Goal: Task Accomplishment & Management: Complete application form

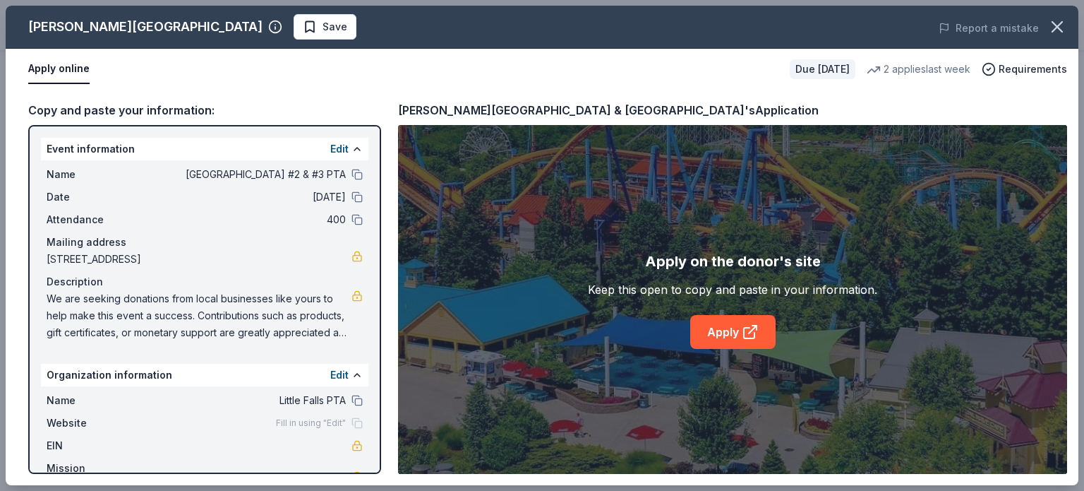
scroll to position [370, 0]
click at [711, 339] on link "Apply" at bounding box center [732, 332] width 85 height 34
click at [717, 340] on link "Apply" at bounding box center [732, 332] width 85 height 34
click at [841, 301] on div "Apply on the donor's site Keep this open to copy and paste in your information.…" at bounding box center [732, 299] width 289 height 99
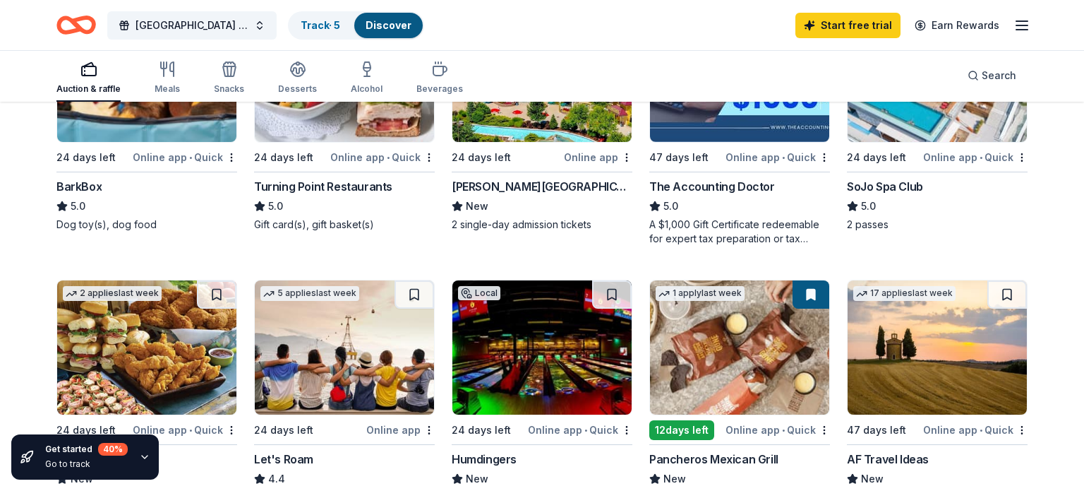
scroll to position [604, 0]
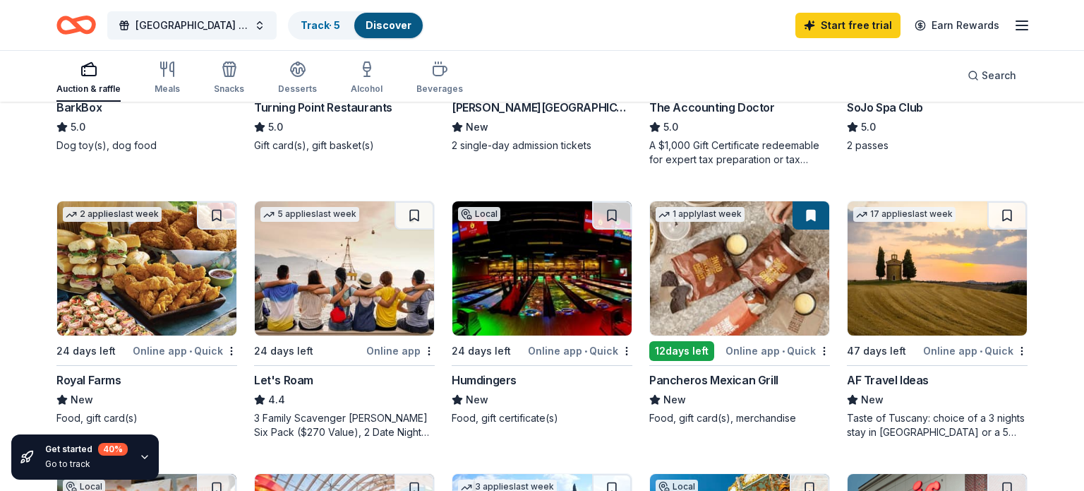
click at [139, 457] on icon "button" at bounding box center [144, 456] width 11 height 11
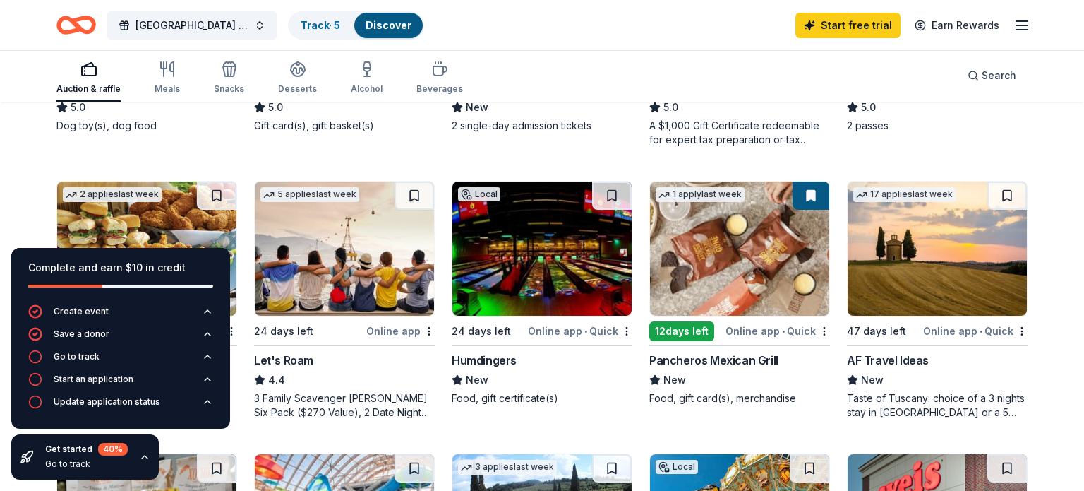
scroll to position [682, 0]
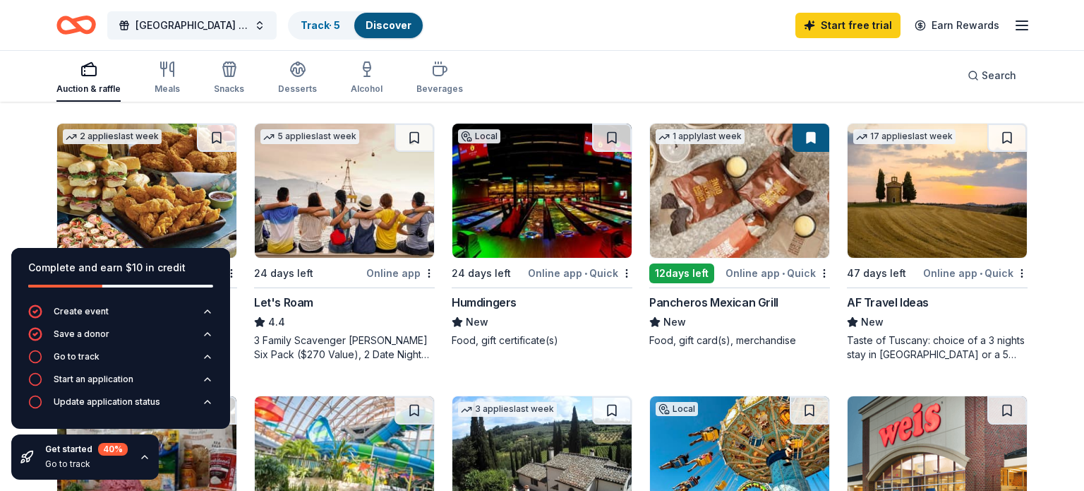
click at [27, 200] on div "194 results in Woodland Park, NJ Application deadlines 3 this month 186 in Octo…" at bounding box center [542, 327] width 1084 height 1812
click at [11, 167] on div "194 results in Woodland Park, NJ Application deadlines 3 this month 186 in Octo…" at bounding box center [542, 327] width 1084 height 1812
click at [143, 462] on div "Get started 40 % Go to track" at bounding box center [85, 456] width 148 height 45
click at [143, 459] on icon "button" at bounding box center [144, 456] width 11 height 11
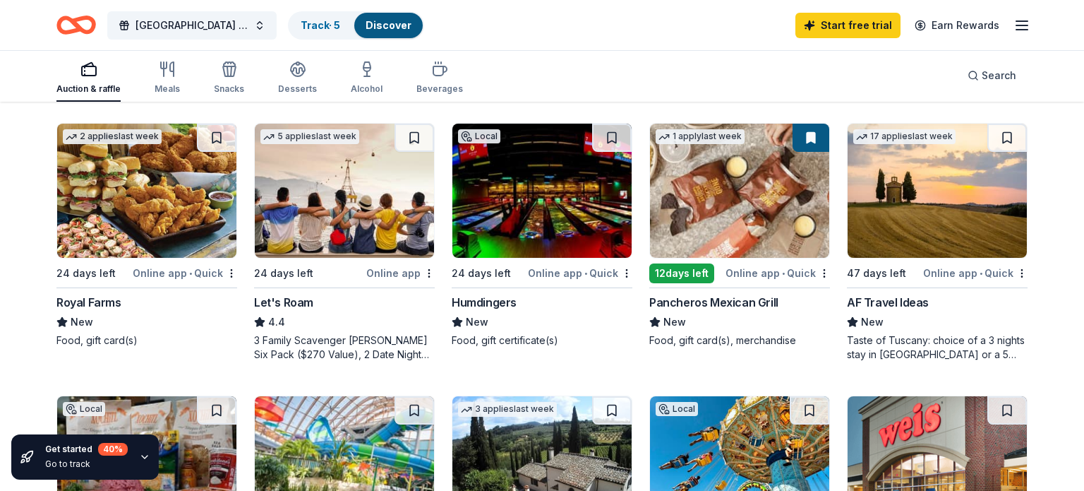
click at [483, 295] on div "Humdingers" at bounding box center [484, 302] width 65 height 17
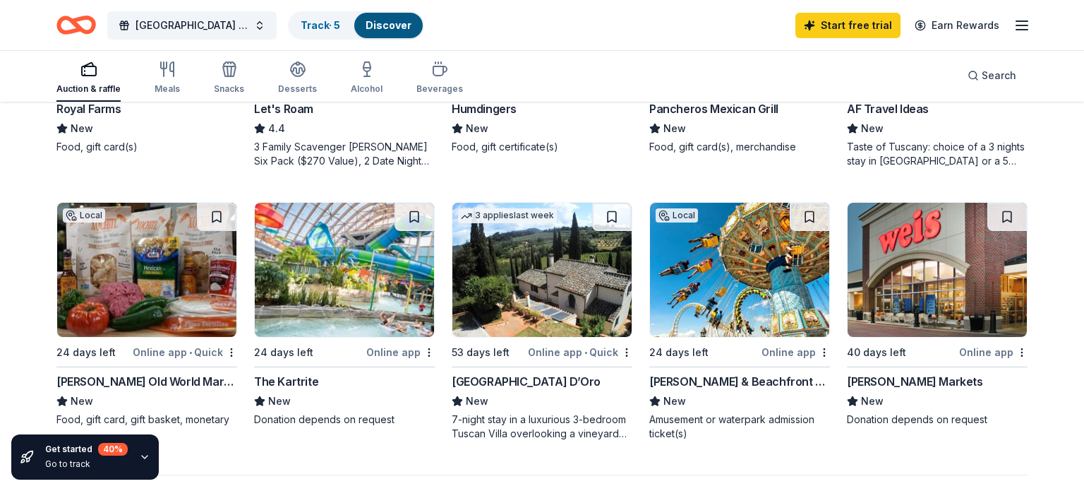
scroll to position [977, 0]
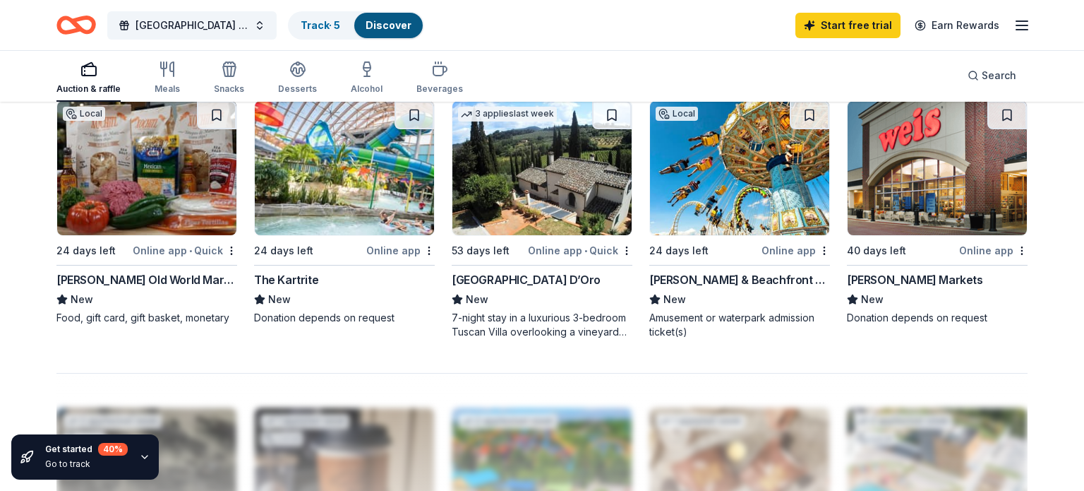
click at [292, 274] on div "The Kartrite" at bounding box center [286, 279] width 64 height 17
click at [500, 283] on div "Villa Sogni D’Oro" at bounding box center [526, 279] width 149 height 17
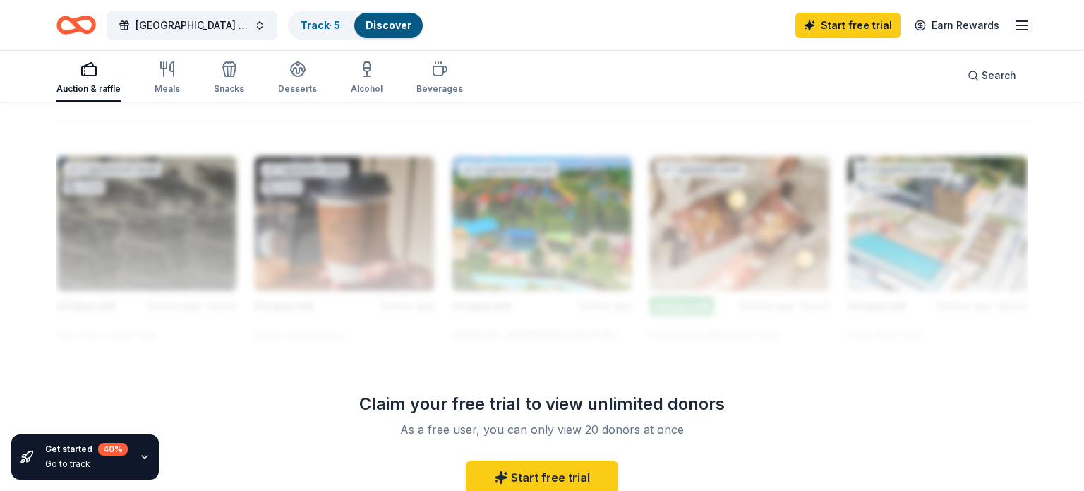
scroll to position [1369, 0]
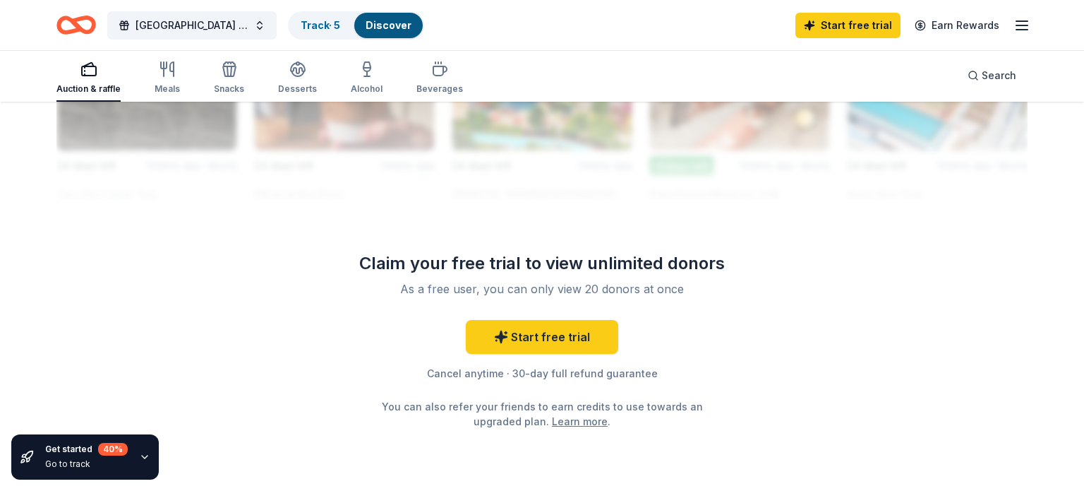
drag, startPoint x: 432, startPoint y: 289, endPoint x: 429, endPoint y: 303, distance: 15.1
click at [642, 301] on div "Claim your free trial to view unlimited donors As a free user, you can only vie…" at bounding box center [542, 340] width 407 height 176
drag, startPoint x: 526, startPoint y: 291, endPoint x: 683, endPoint y: 280, distance: 157.8
click at [683, 280] on div "As a free user, you can only view 20 donors at once" at bounding box center [542, 288] width 373 height 17
drag, startPoint x: 684, startPoint y: 294, endPoint x: 567, endPoint y: 340, distance: 125.2
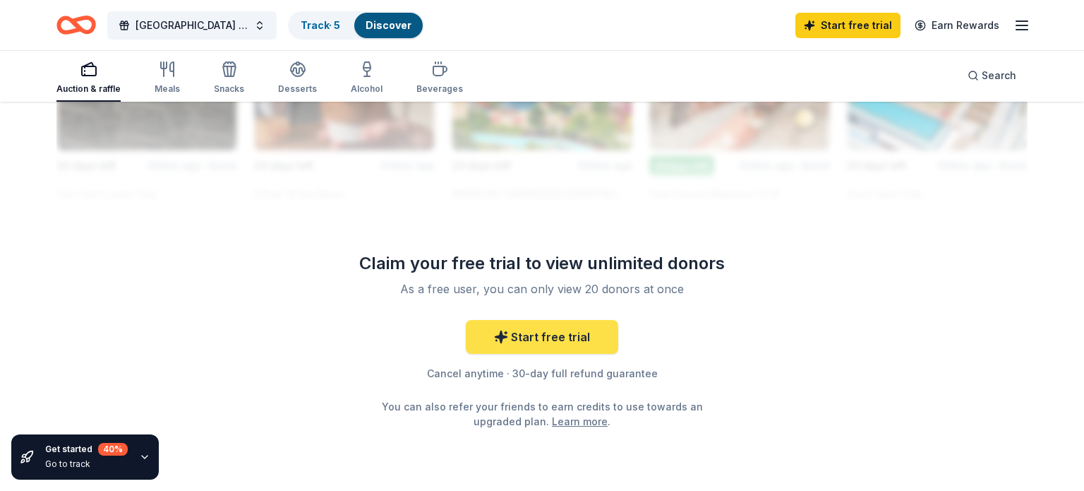
click at [681, 296] on div "Claim your free trial to view unlimited donors As a free user, you can only vie…" at bounding box center [542, 340] width 407 height 176
click at [563, 342] on link "Start free trial" at bounding box center [542, 337] width 152 height 34
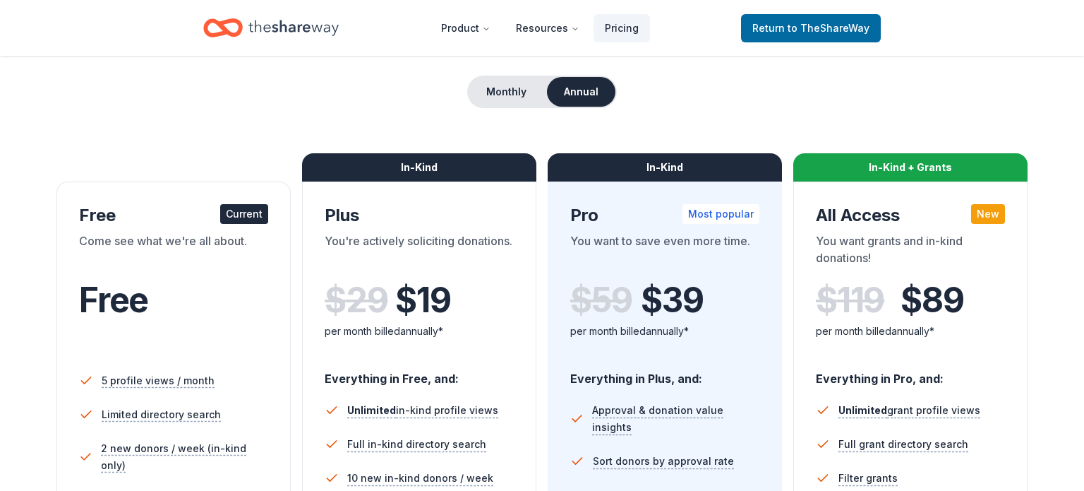
scroll to position [164, 0]
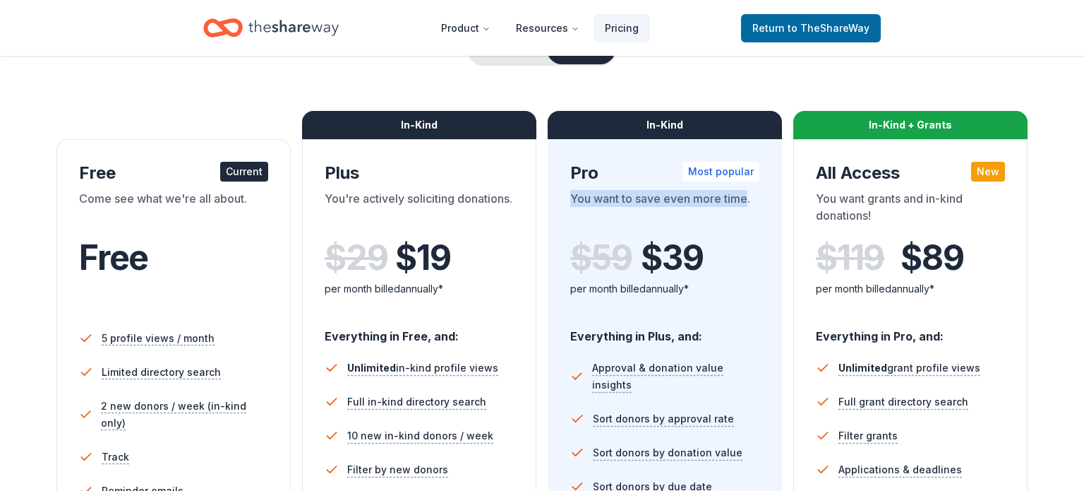
drag, startPoint x: 564, startPoint y: 196, endPoint x: 746, endPoint y: 196, distance: 182.1
click at [746, 196] on div "In-Kind Pro Most popular You want to save even more time. $ 59 $ 39 per month b…" at bounding box center [665, 400] width 234 height 522
click at [746, 196] on div "You want to save even more time." at bounding box center [664, 210] width 189 height 40
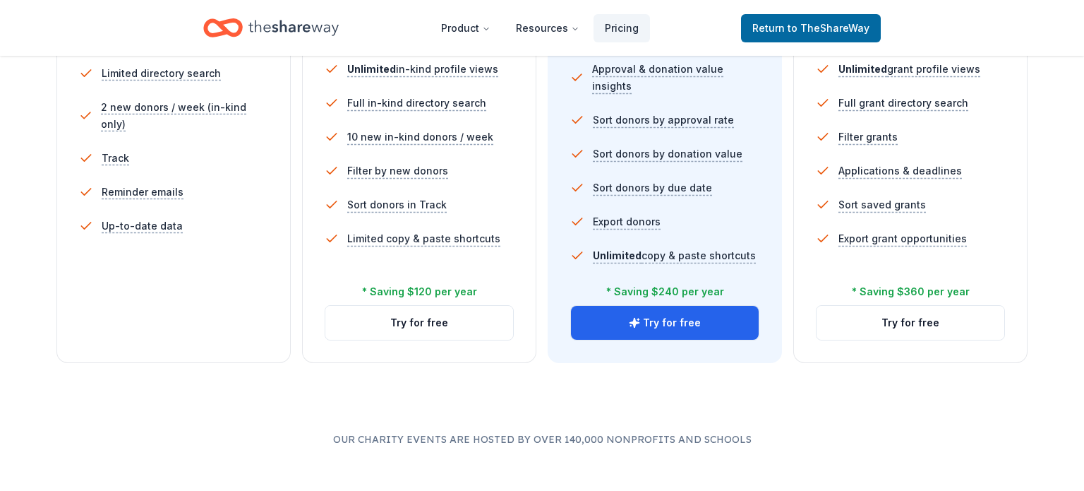
scroll to position [468, 0]
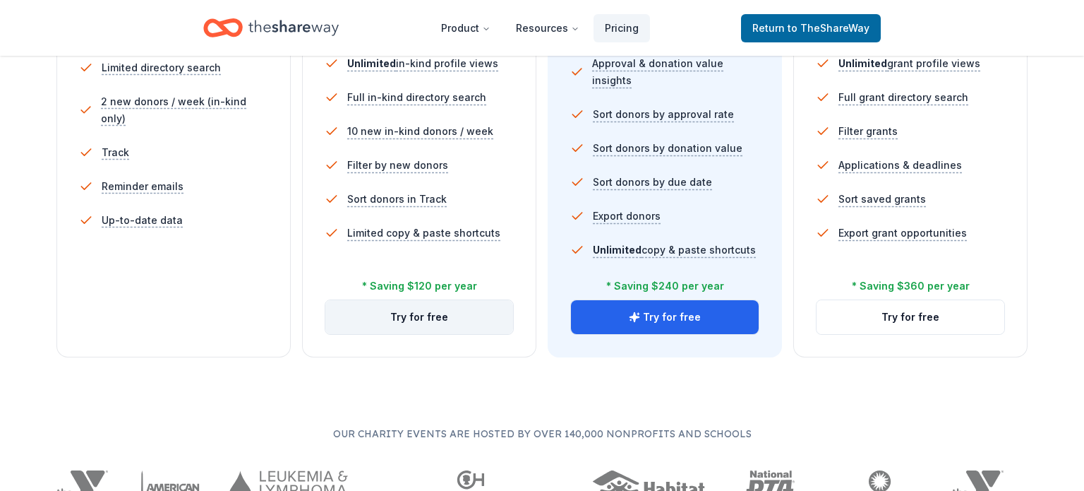
click at [426, 309] on button "Try for free" at bounding box center [419, 317] width 188 height 34
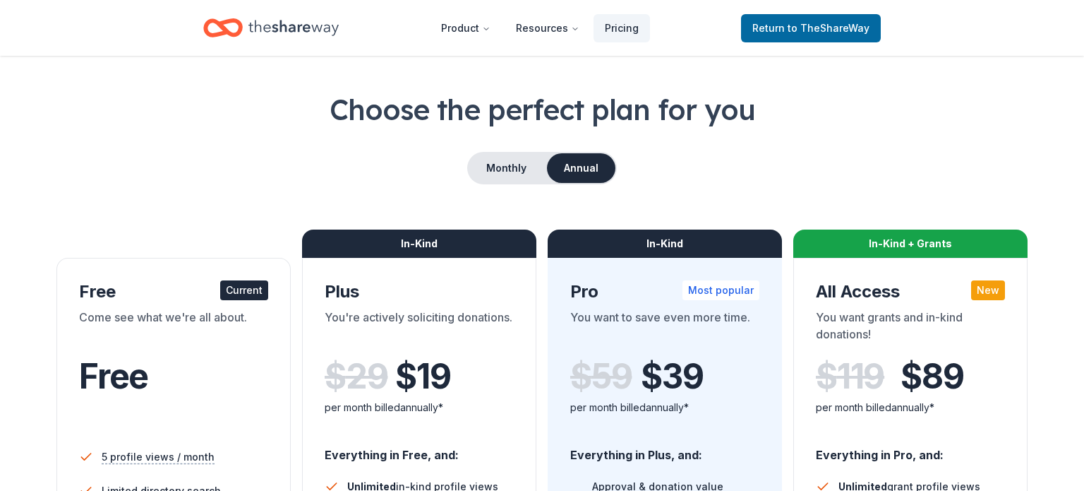
scroll to position [47, 0]
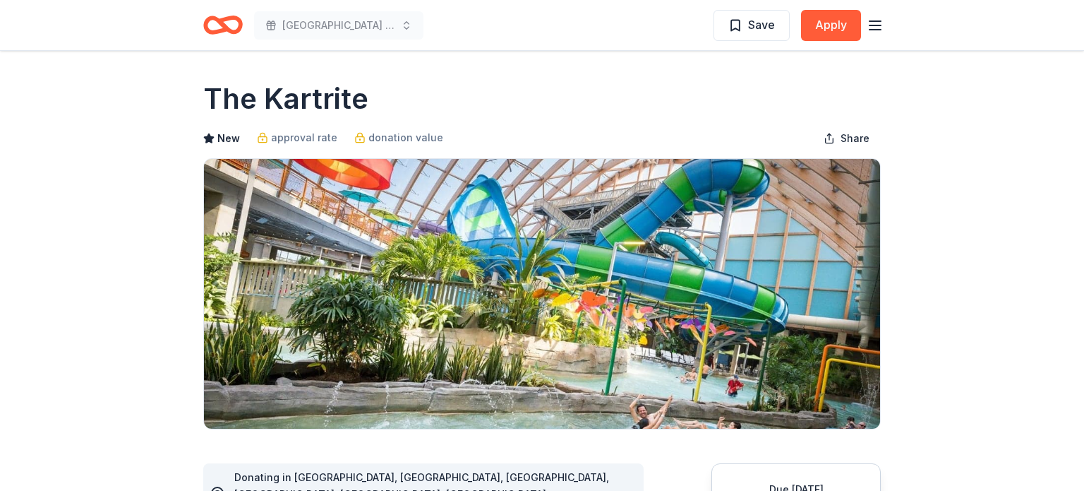
scroll to position [200, 0]
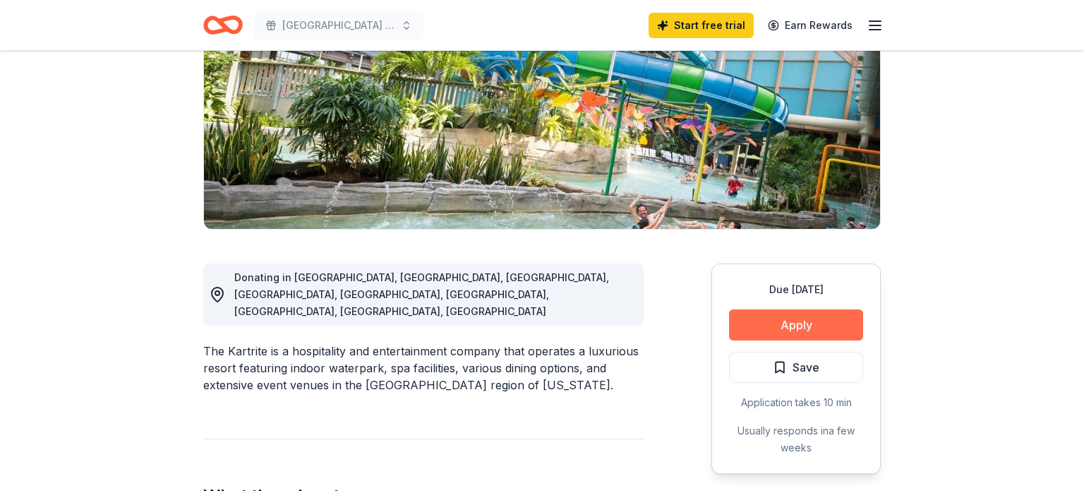
click at [791, 325] on button "Apply" at bounding box center [796, 324] width 134 height 31
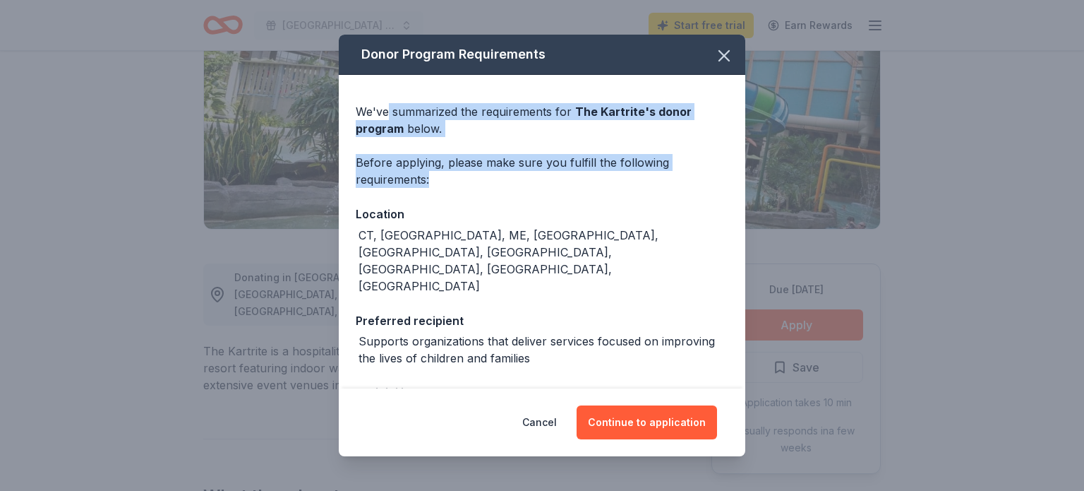
drag, startPoint x: 467, startPoint y: 111, endPoint x: 620, endPoint y: 184, distance: 169.8
click at [620, 184] on div "We've summarized the requirements for The Kartrite 's donor program below. Befo…" at bounding box center [542, 330] width 407 height 511
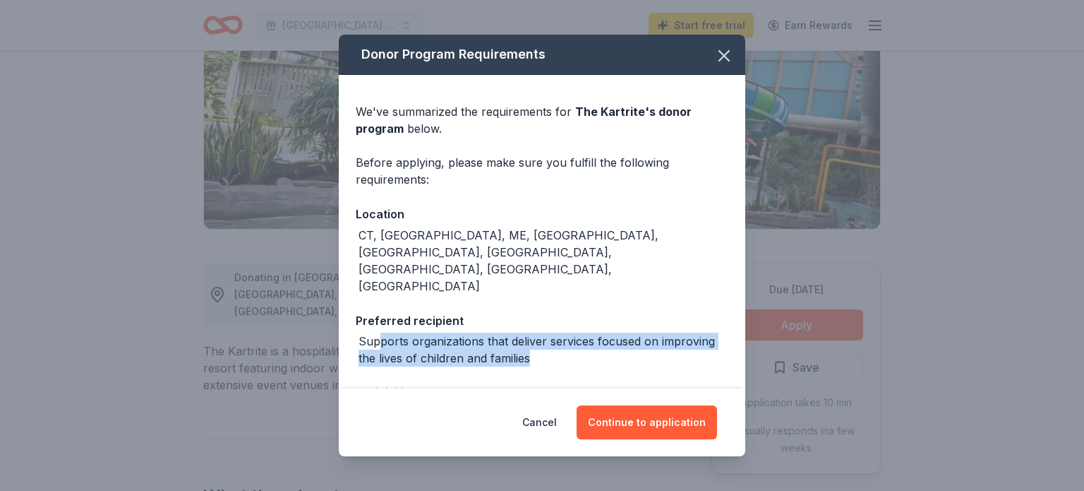
drag, startPoint x: 388, startPoint y: 289, endPoint x: 612, endPoint y: 303, distance: 224.1
click at [612, 332] on div "Supports organizations that deliver services focused on improving the lives of …" at bounding box center [544, 349] width 370 height 34
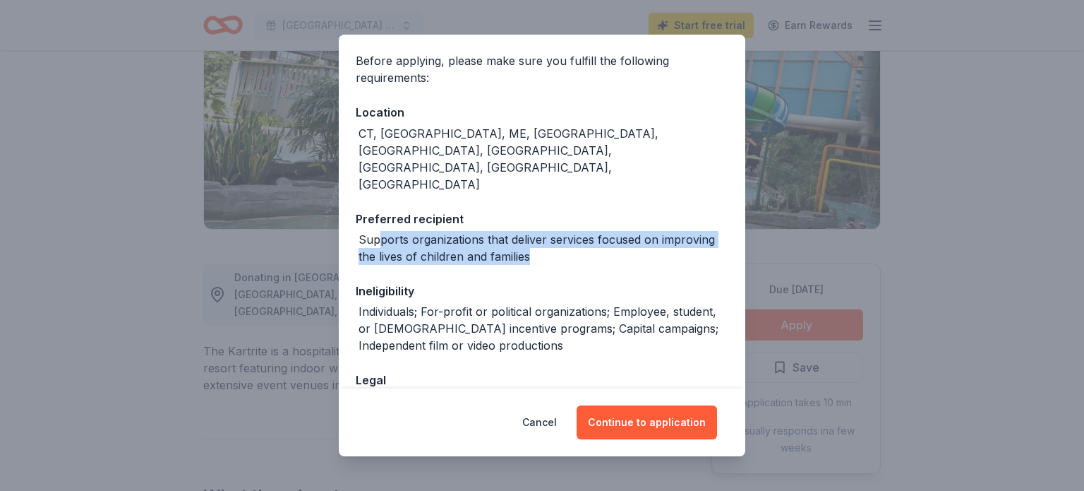
scroll to position [136, 0]
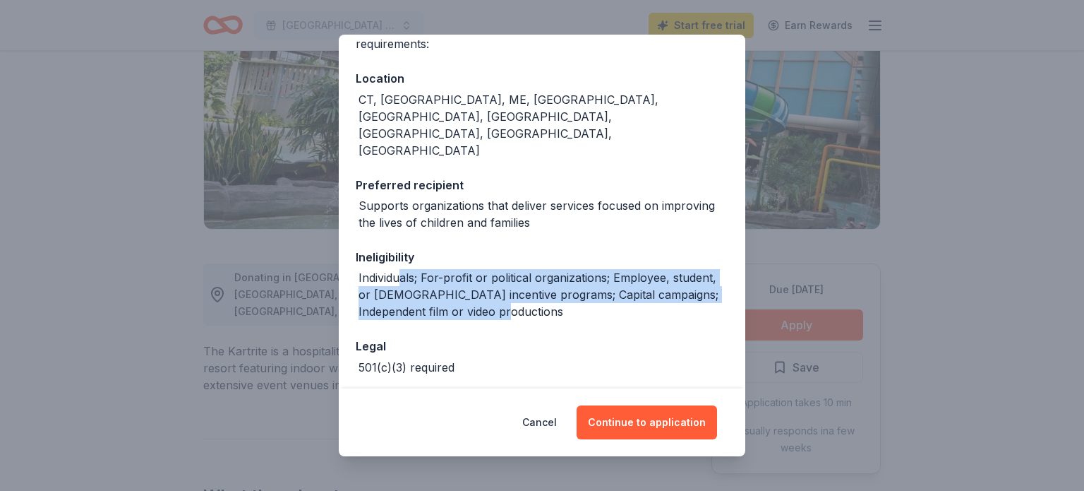
drag, startPoint x: 398, startPoint y: 224, endPoint x: 555, endPoint y: 277, distance: 165.8
click at [625, 269] on div "Individuals; For-profit or political organizations; Employee, student, or volun…" at bounding box center [544, 294] width 370 height 51
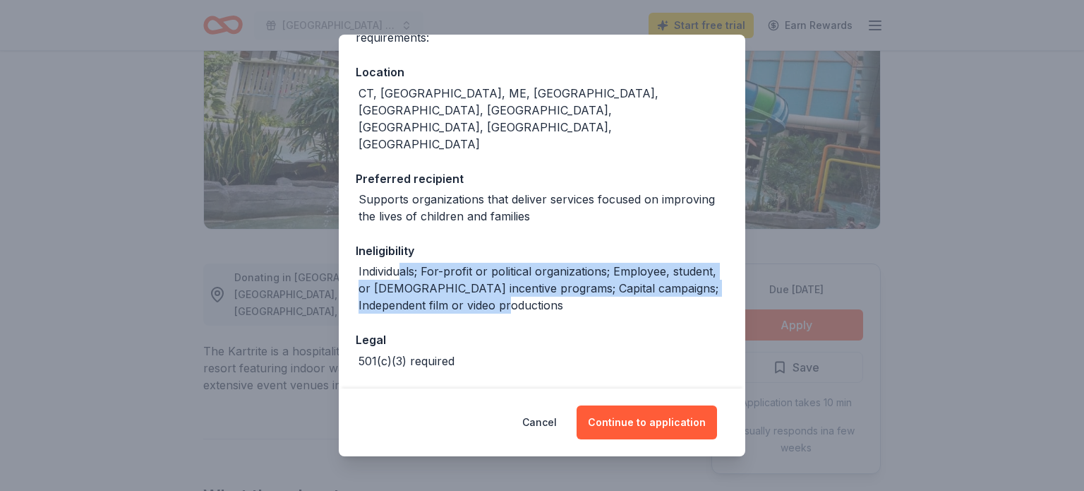
scroll to position [146, 0]
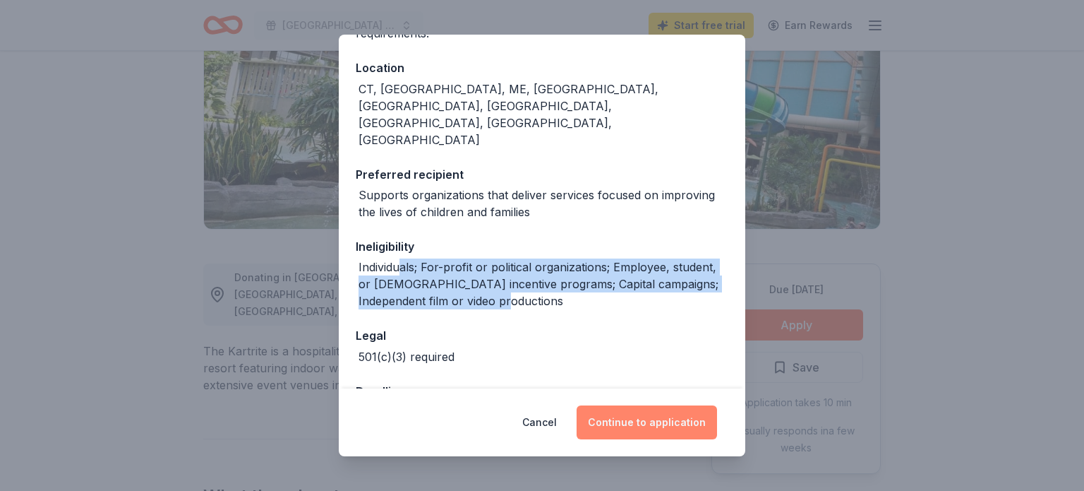
click at [692, 409] on button "Continue to application" at bounding box center [647, 422] width 140 height 34
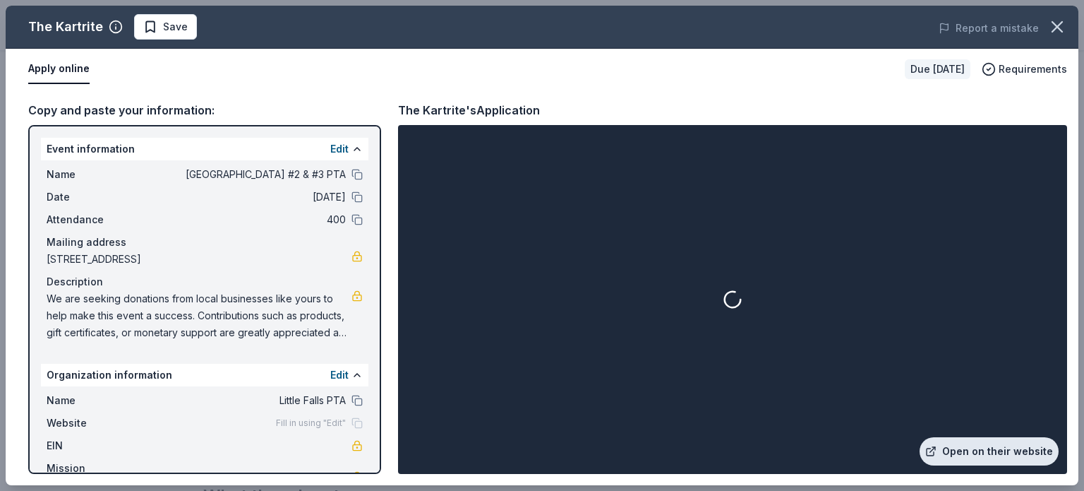
click at [985, 457] on link "Open on their website" at bounding box center [989, 451] width 139 height 28
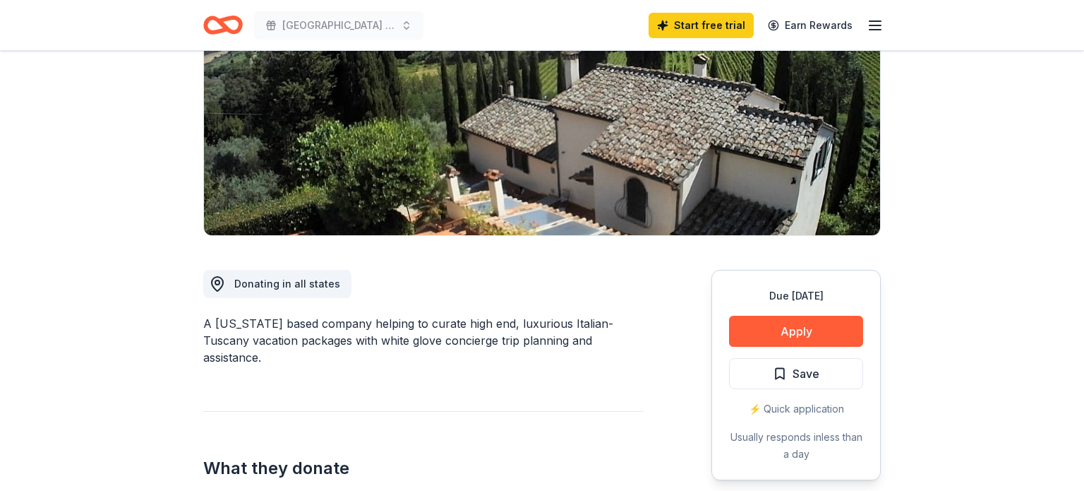
scroll to position [217, 0]
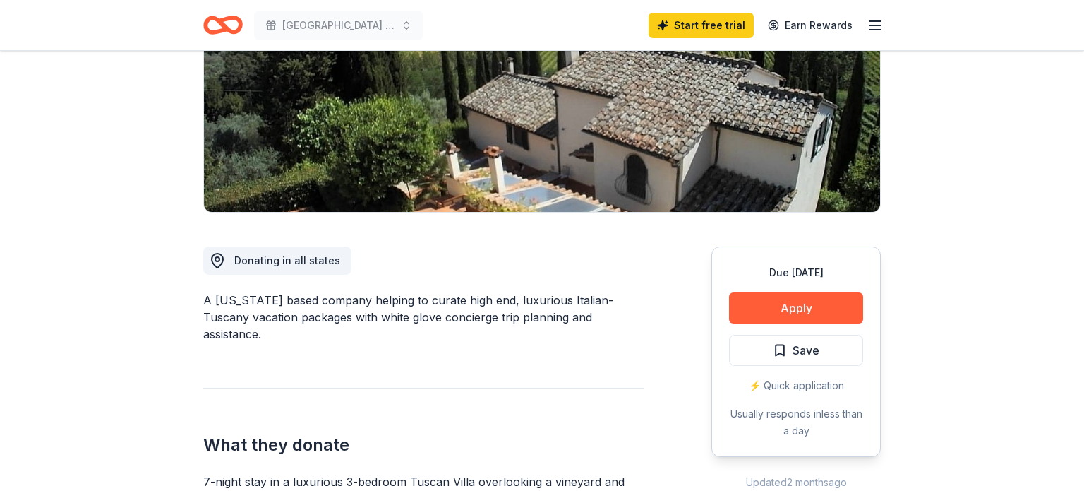
drag, startPoint x: 241, startPoint y: 299, endPoint x: 585, endPoint y: 302, distance: 343.7
click at [585, 302] on div "A [US_STATE] based company helping to curate high end, luxurious Italian-Tuscan…" at bounding box center [423, 316] width 440 height 51
click at [476, 315] on div "A [US_STATE] based company helping to curate high end, luxurious Italian-Tuscan…" at bounding box center [423, 316] width 440 height 51
drag, startPoint x: 457, startPoint y: 320, endPoint x: 565, endPoint y: 308, distance: 109.3
click at [565, 308] on div "A [US_STATE] based company helping to curate high end, luxurious Italian-Tuscan…" at bounding box center [423, 316] width 440 height 51
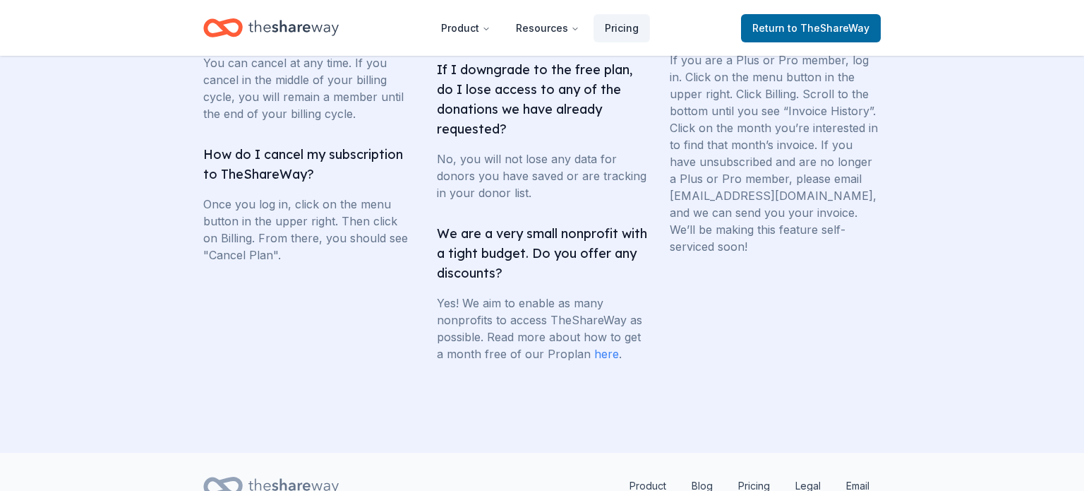
scroll to position [2774, 0]
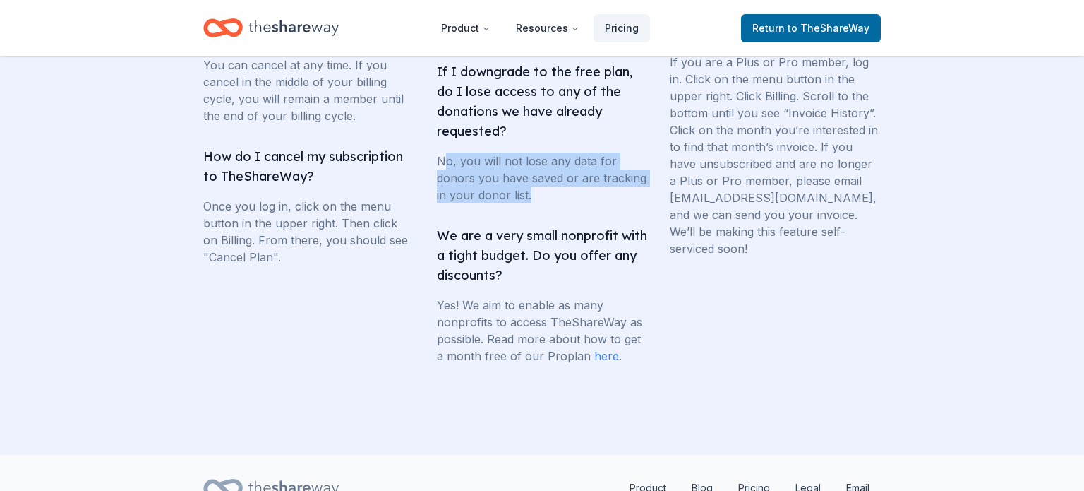
drag, startPoint x: 464, startPoint y: 186, endPoint x: 611, endPoint y: 230, distance: 154.1
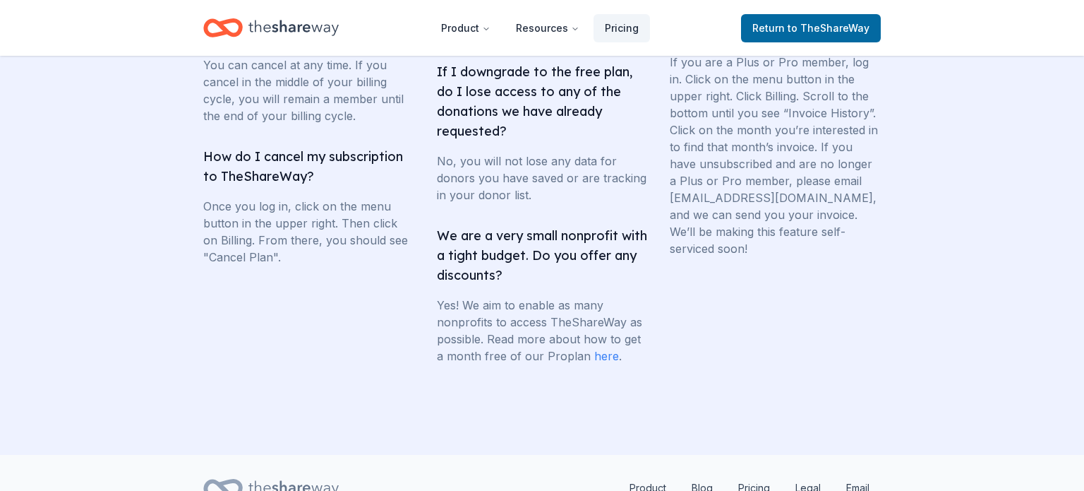
drag, startPoint x: 522, startPoint y: 261, endPoint x: 459, endPoint y: 263, distance: 62.1
click at [512, 261] on h3 "We are a very small nonprofit with a tight budget. Do you offer any discounts?" at bounding box center [542, 255] width 211 height 59
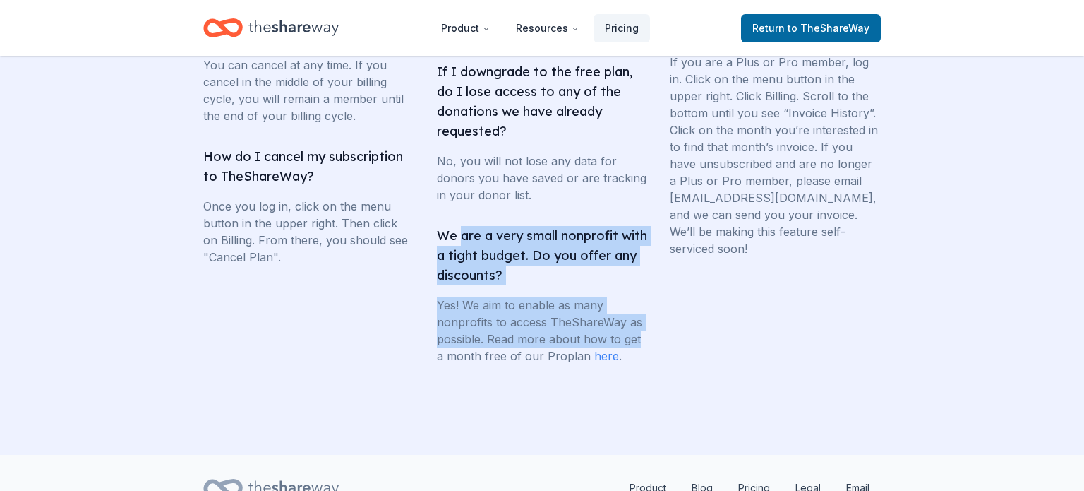
drag, startPoint x: 459, startPoint y: 263, endPoint x: 642, endPoint y: 353, distance: 203.0
click at [642, 353] on li "We are a very small nonprofit with a tight budget. Do you offer any discounts? …" at bounding box center [542, 295] width 211 height 138
click at [642, 355] on p "Yes! We aim to enable as many nonprofits to access TheShareWay as possible. Rea…" at bounding box center [542, 330] width 211 height 68
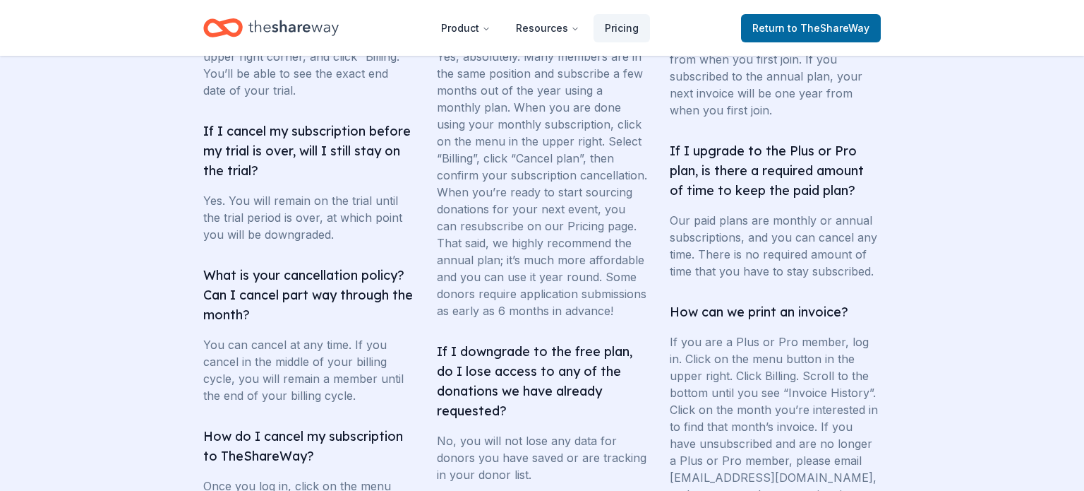
scroll to position [2589, 0]
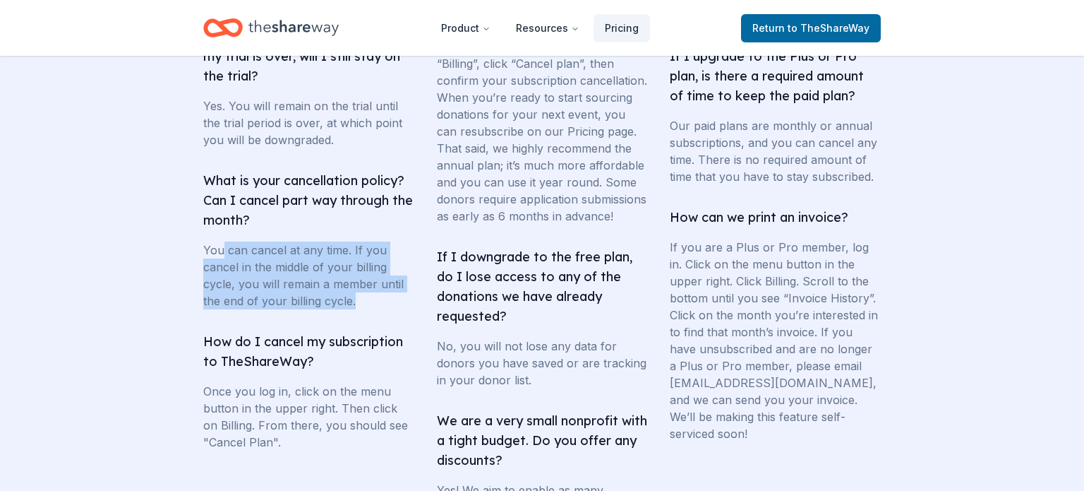
drag, startPoint x: 222, startPoint y: 276, endPoint x: 390, endPoint y: 311, distance: 171.0
click at [390, 309] on p "You can cancel at any time. If you cancel in the middle of your billing cycle, …" at bounding box center [308, 275] width 211 height 68
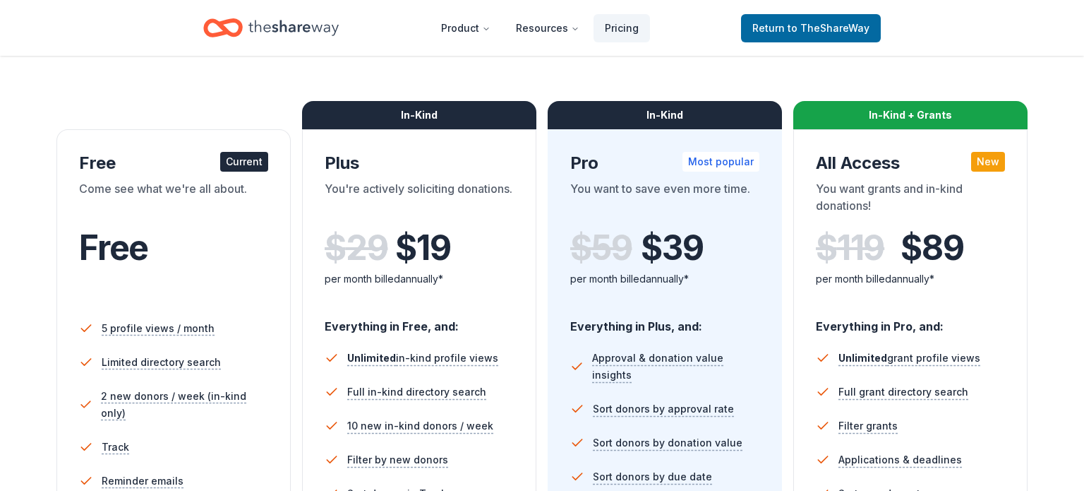
scroll to position [0, 0]
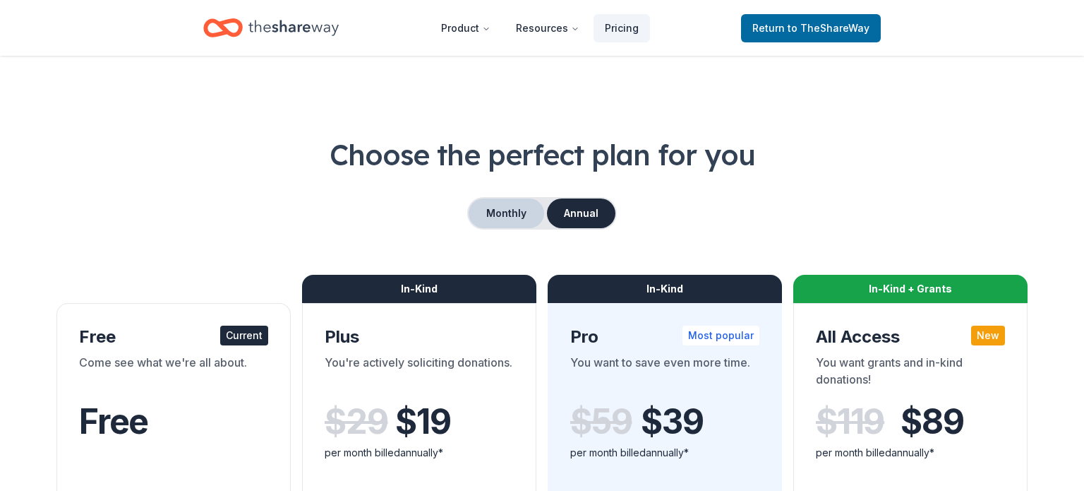
click at [514, 217] on button "Monthly" at bounding box center [507, 213] width 76 height 30
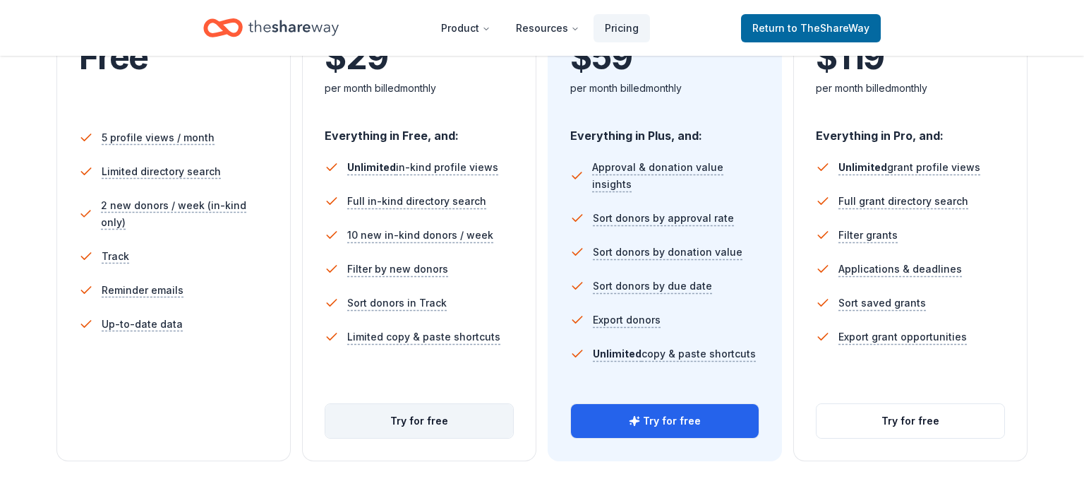
scroll to position [366, 0]
click at [447, 430] on button "Try for free" at bounding box center [419, 419] width 188 height 34
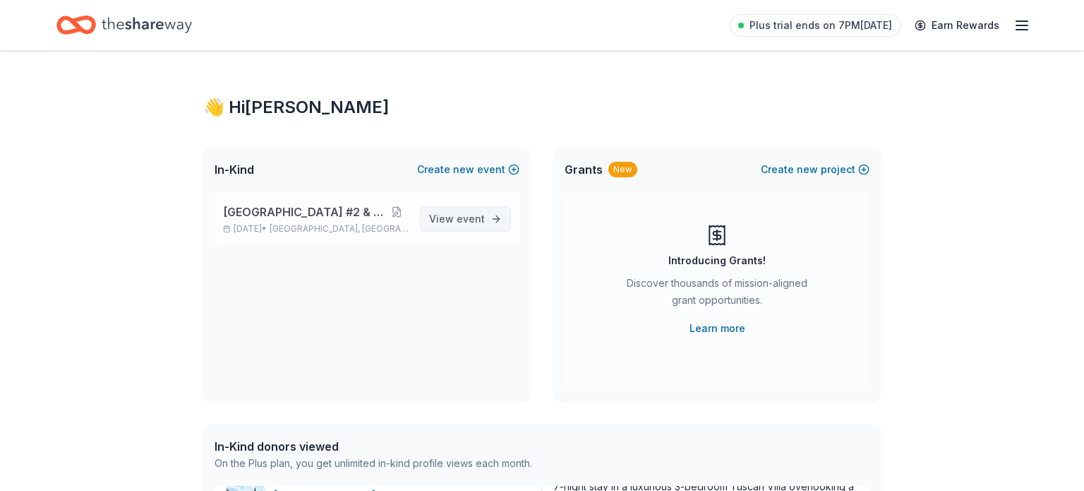
click at [451, 221] on span "View event" at bounding box center [457, 218] width 56 height 17
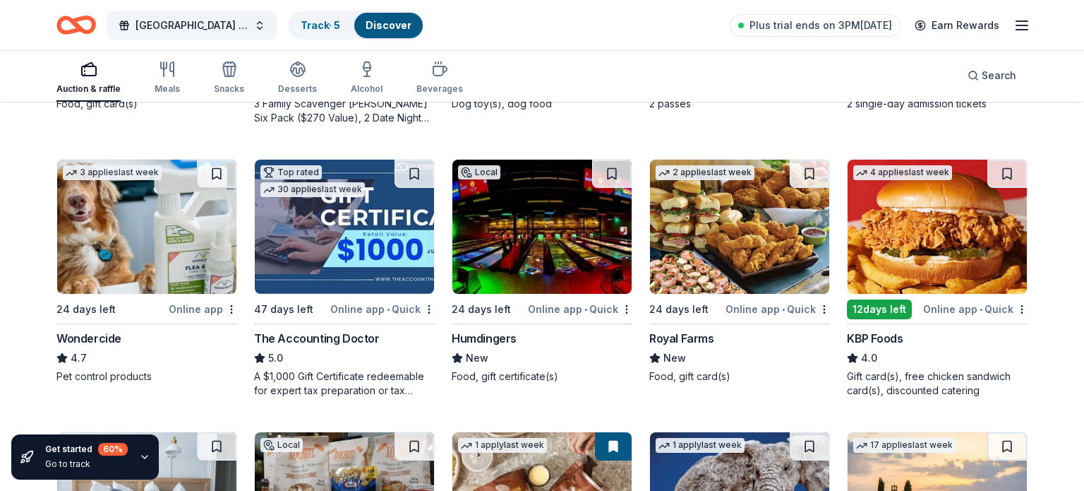
scroll to position [644, 0]
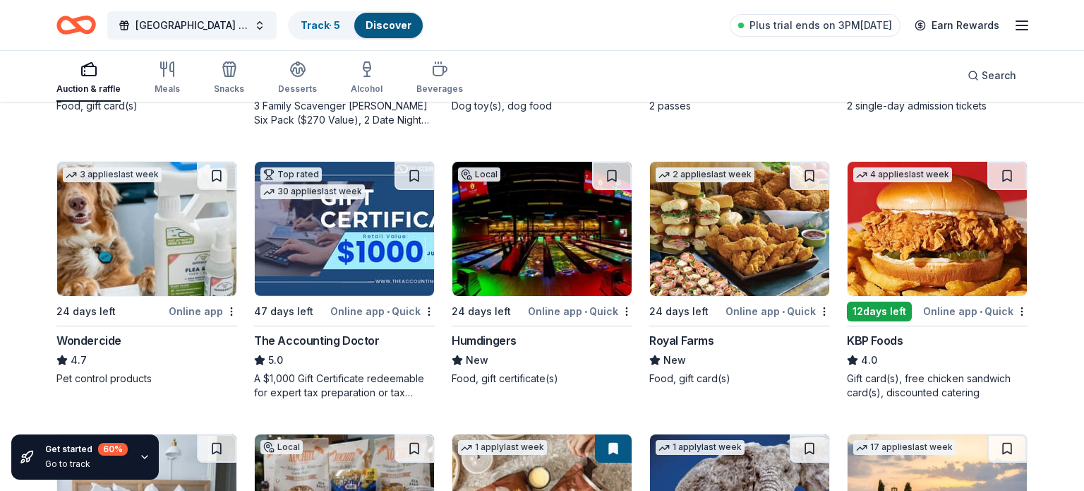
click at [929, 242] on img at bounding box center [937, 229] width 179 height 134
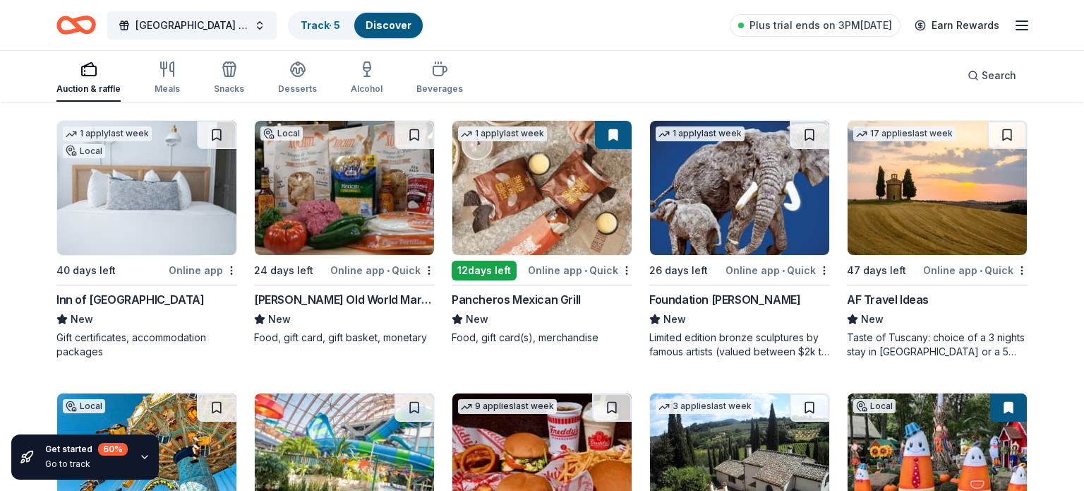
scroll to position [963, 0]
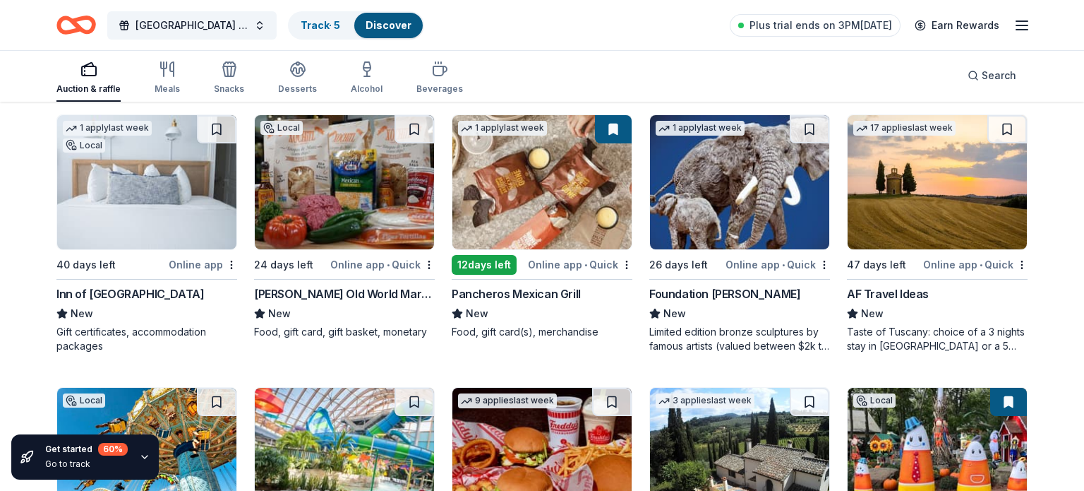
click at [109, 293] on div "Inn of Cape May" at bounding box center [130, 293] width 148 height 17
click at [346, 196] on img at bounding box center [344, 182] width 179 height 134
click at [531, 173] on img at bounding box center [541, 182] width 179 height 134
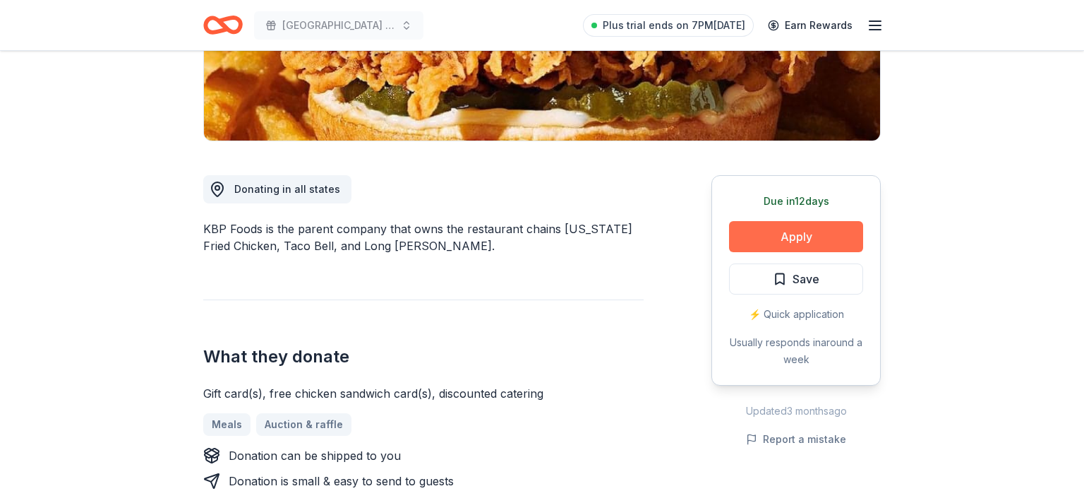
scroll to position [291, 0]
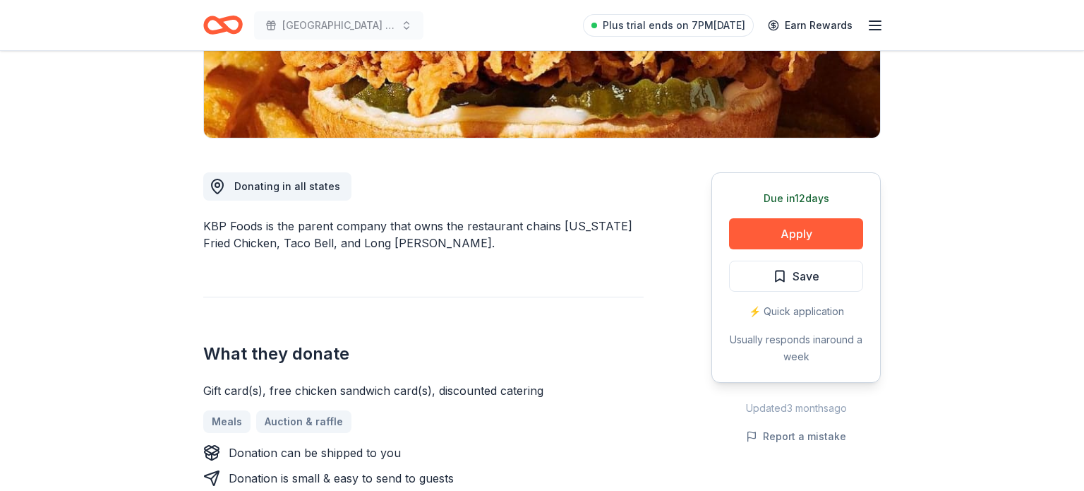
drag, startPoint x: 379, startPoint y: 380, endPoint x: 526, endPoint y: 388, distance: 147.0
click at [526, 388] on div "Gift card(s), free chicken sandwich card(s), discounted catering" at bounding box center [423, 390] width 440 height 17
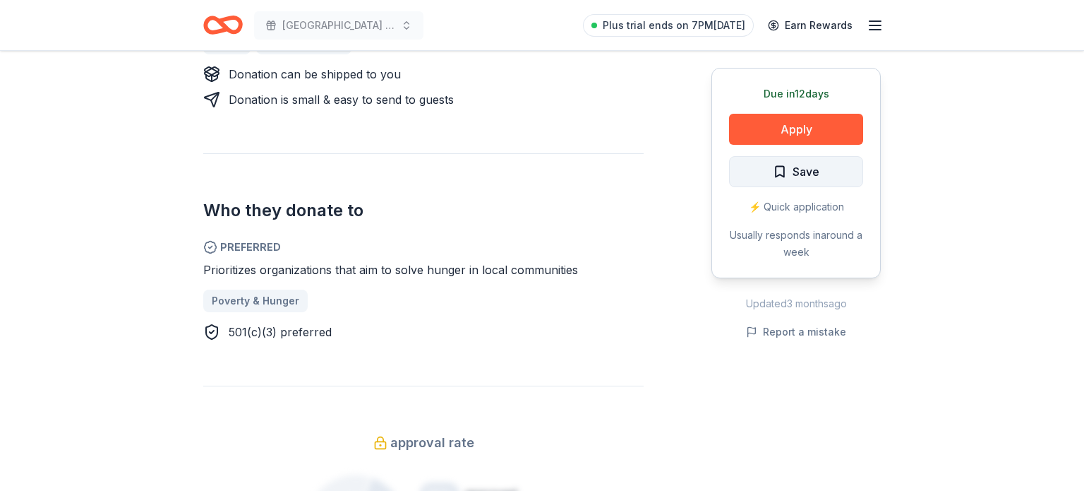
scroll to position [661, 0]
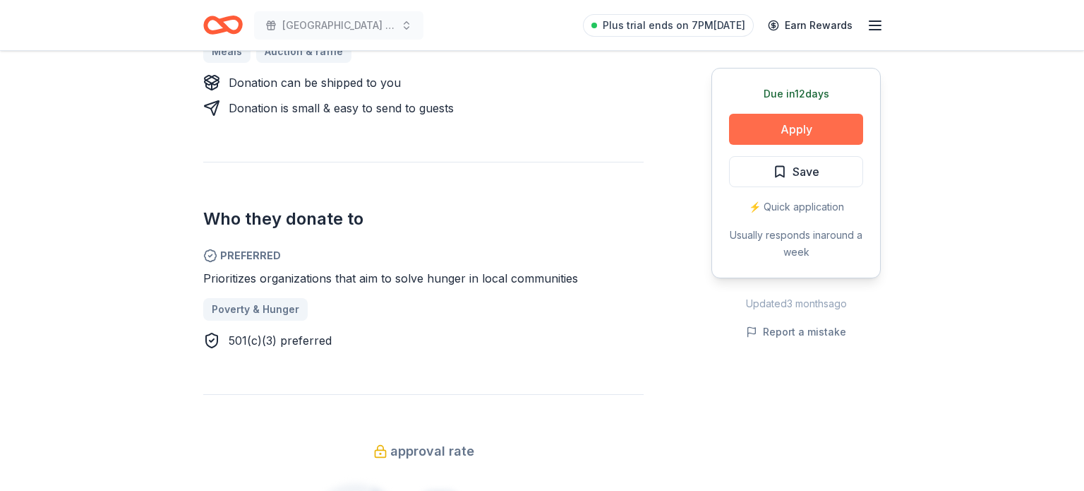
click at [786, 133] on button "Apply" at bounding box center [796, 129] width 134 height 31
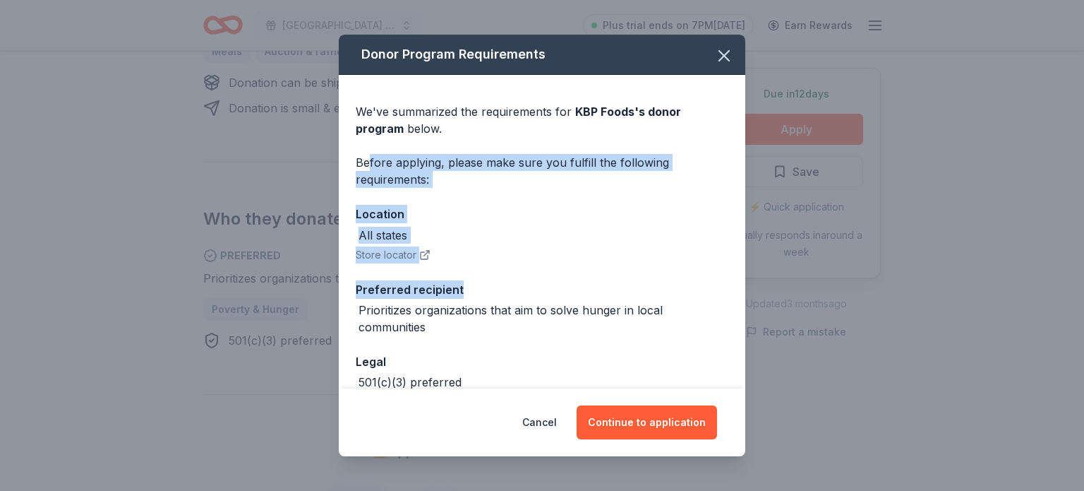
drag, startPoint x: 368, startPoint y: 160, endPoint x: 617, endPoint y: 279, distance: 275.9
click at [635, 279] on div "We've summarized the requirements for KBP Foods 's donor program below. Before …" at bounding box center [542, 270] width 407 height 391
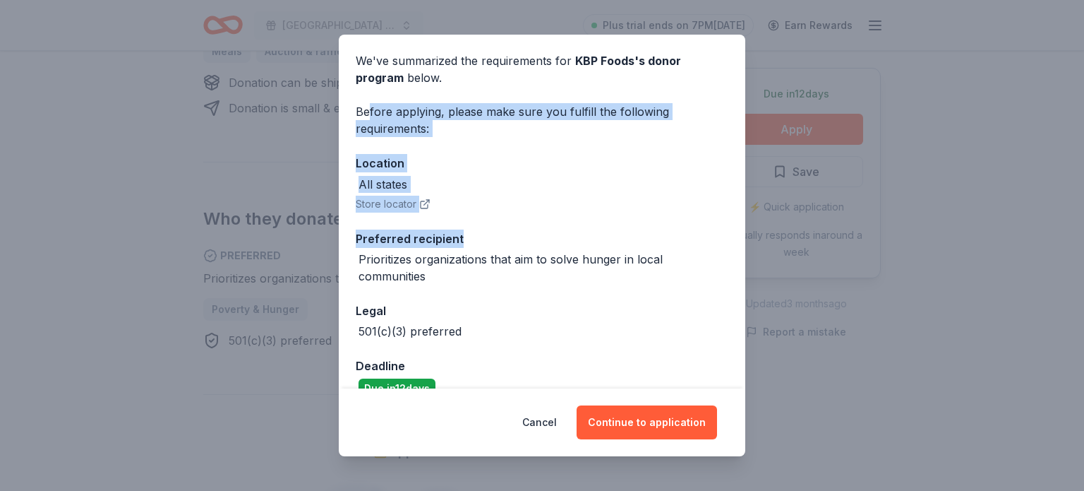
scroll to position [61, 0]
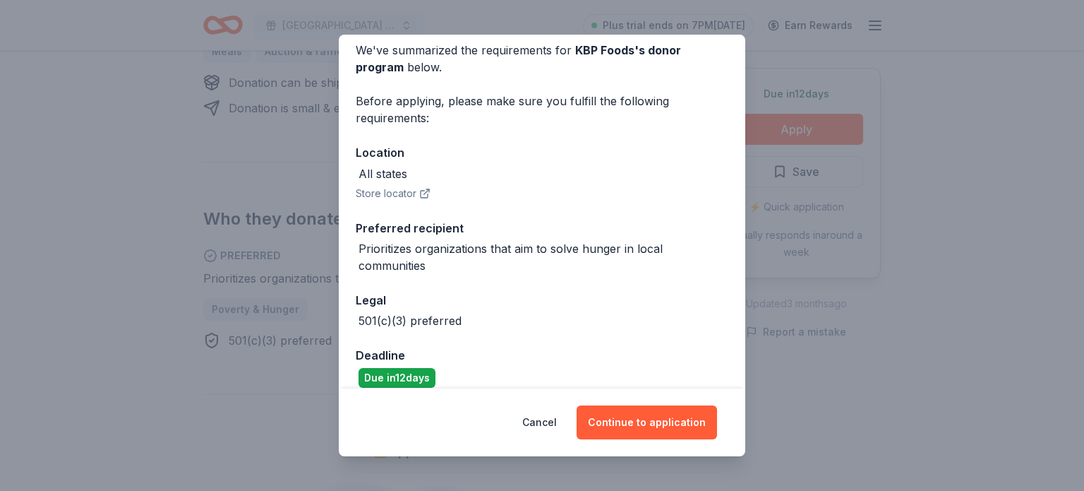
drag, startPoint x: 459, startPoint y: 252, endPoint x: 421, endPoint y: 243, distance: 39.9
click at [444, 244] on div "Prioritizes organizations that aim to solve hunger in local communities" at bounding box center [544, 257] width 370 height 34
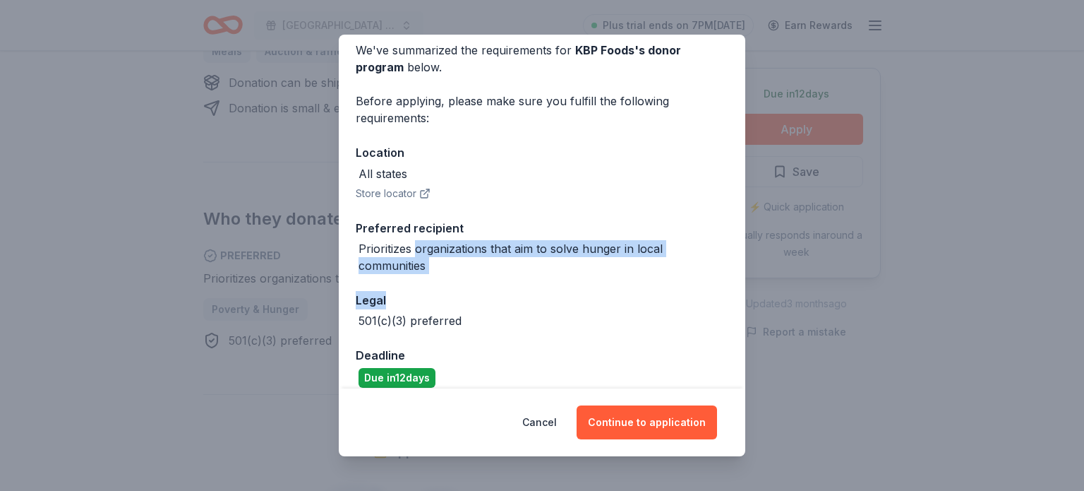
drag, startPoint x: 478, startPoint y: 255, endPoint x: 515, endPoint y: 298, distance: 56.6
click at [516, 298] on div "We've summarized the requirements for KBP Foods 's donor program below. Before …" at bounding box center [542, 208] width 407 height 391
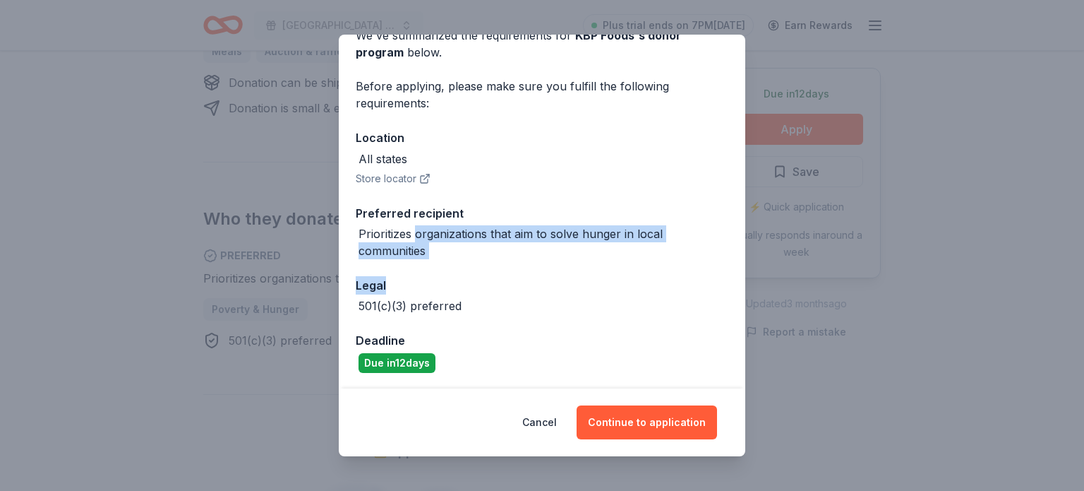
drag, startPoint x: 665, startPoint y: 419, endPoint x: 636, endPoint y: 281, distance: 140.6
click at [665, 417] on button "Continue to application" at bounding box center [647, 422] width 140 height 34
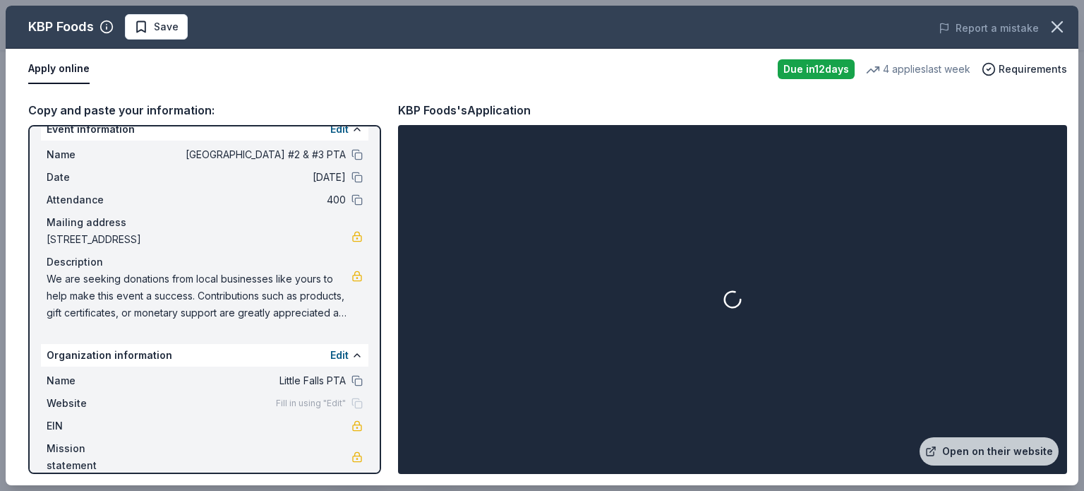
scroll to position [20, 0]
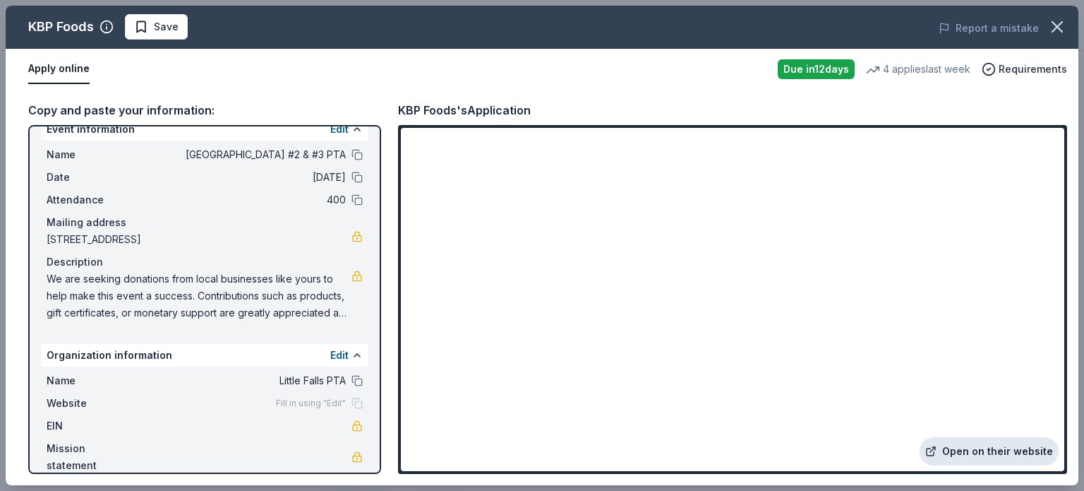
click at [1004, 444] on link "Open on their website" at bounding box center [989, 451] width 139 height 28
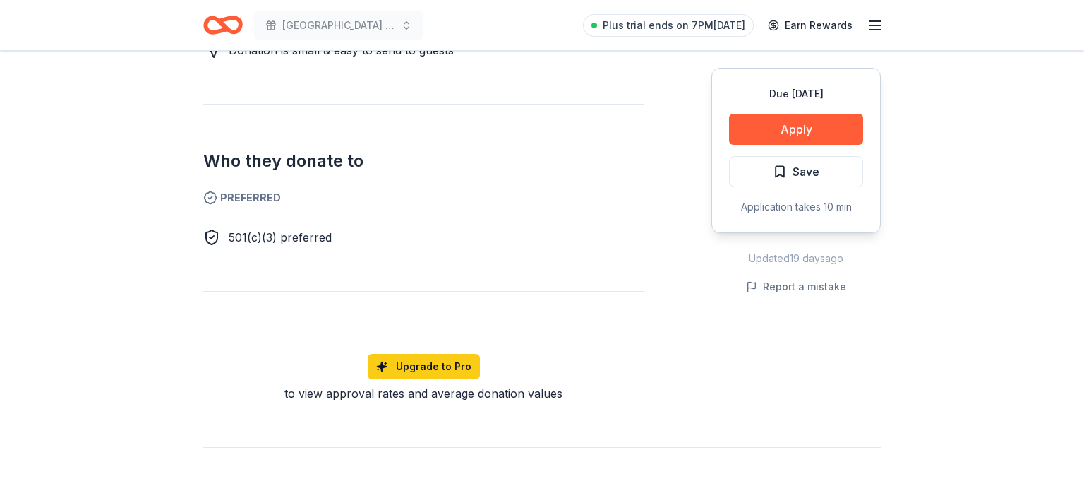
scroll to position [702, 0]
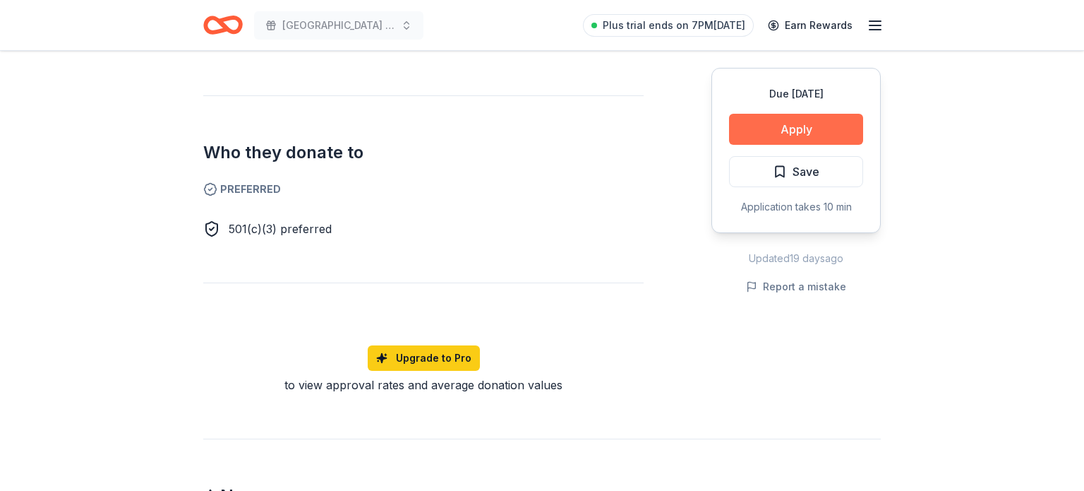
click at [779, 135] on button "Apply" at bounding box center [796, 129] width 134 height 31
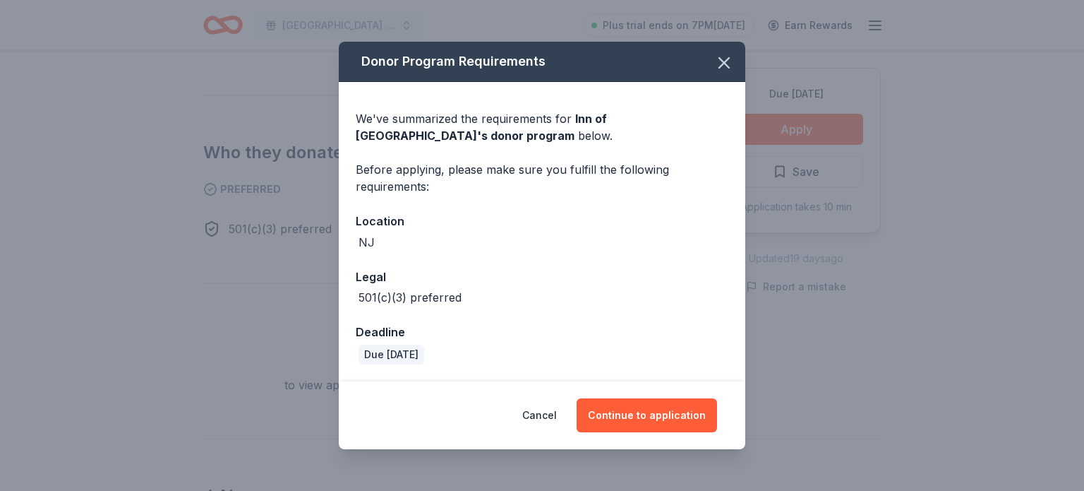
drag, startPoint x: 623, startPoint y: 414, endPoint x: 894, endPoint y: 32, distance: 468.6
click at [633, 409] on button "Continue to application" at bounding box center [647, 415] width 140 height 34
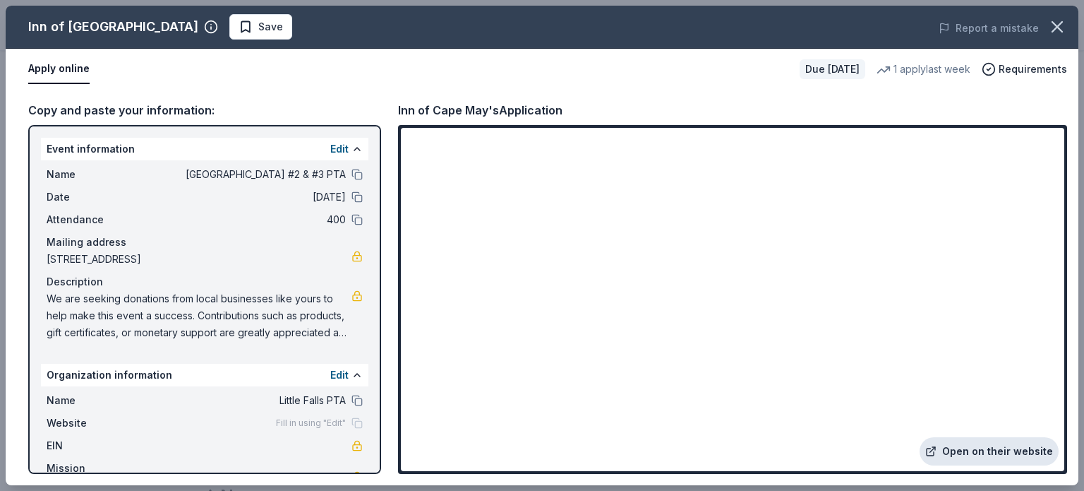
click at [976, 450] on link "Open on their website" at bounding box center [989, 451] width 139 height 28
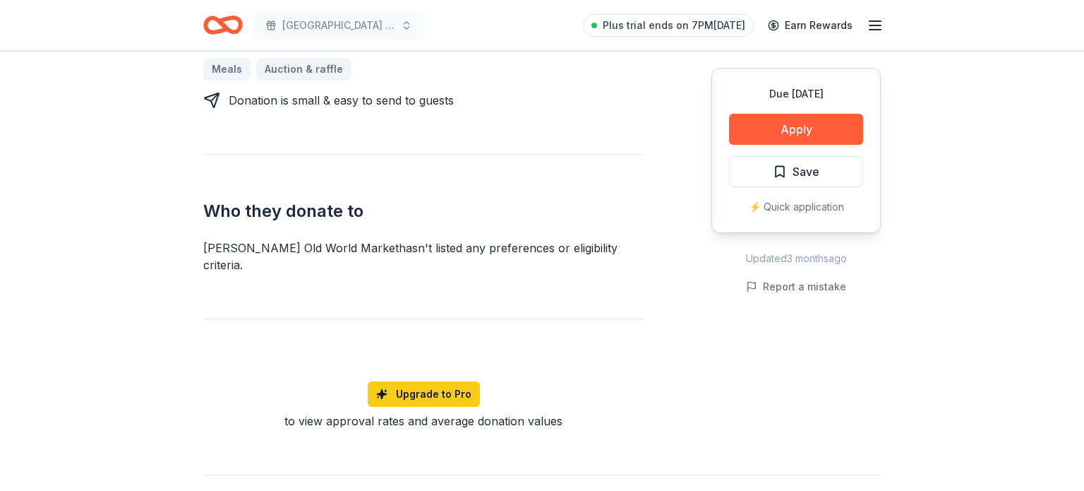
scroll to position [742, 0]
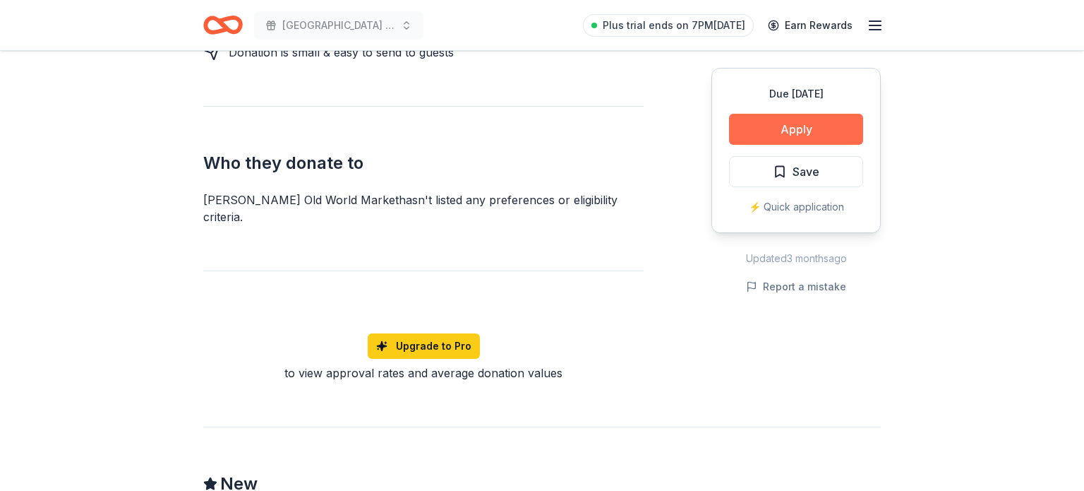
click at [779, 130] on button "Apply" at bounding box center [796, 129] width 134 height 31
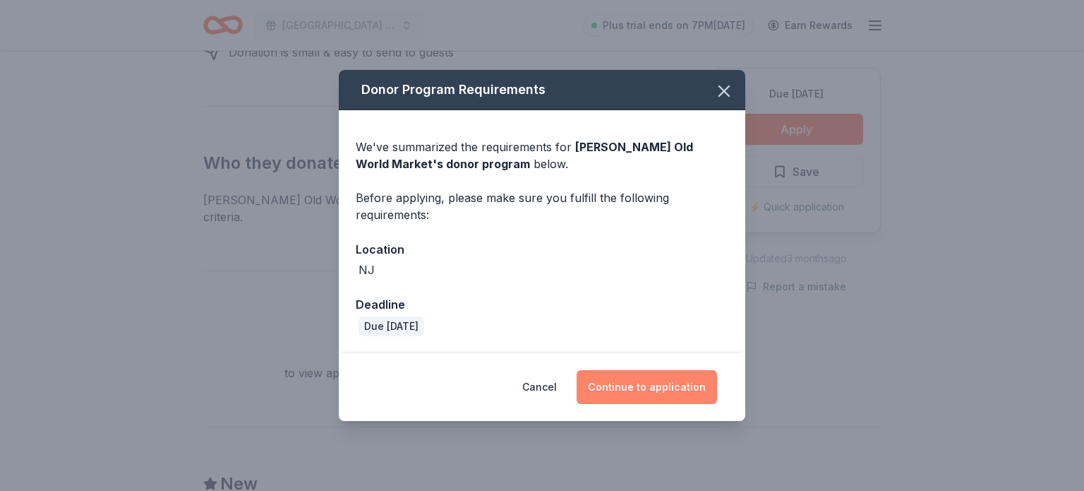
click at [593, 390] on button "Continue to application" at bounding box center [647, 387] width 140 height 34
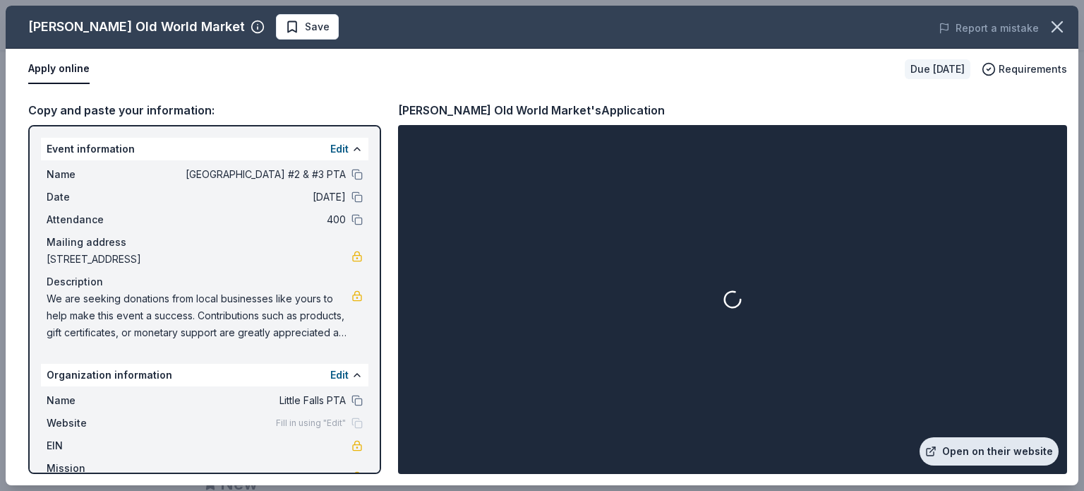
click at [975, 455] on link "Open on their website" at bounding box center [989, 451] width 139 height 28
